Goal: Task Accomplishment & Management: Complete application form

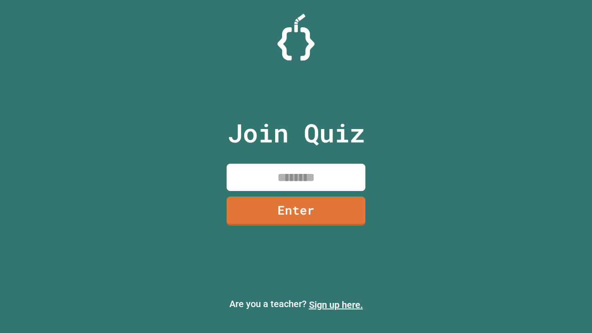
click at [336, 305] on link "Sign up here." at bounding box center [336, 304] width 54 height 11
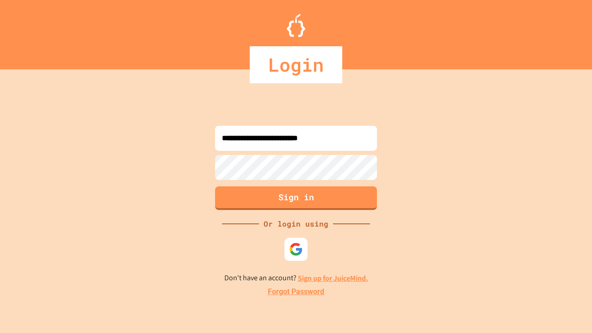
type input "**********"
